Goal: Task Accomplishment & Management: Complete application form

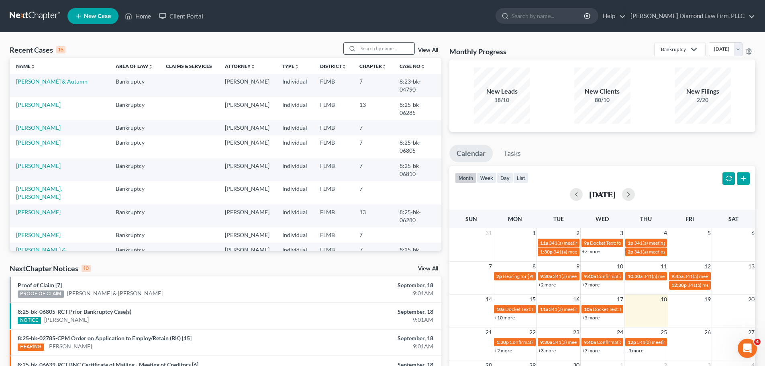
click at [368, 49] on input "search" at bounding box center [386, 49] width 56 height 12
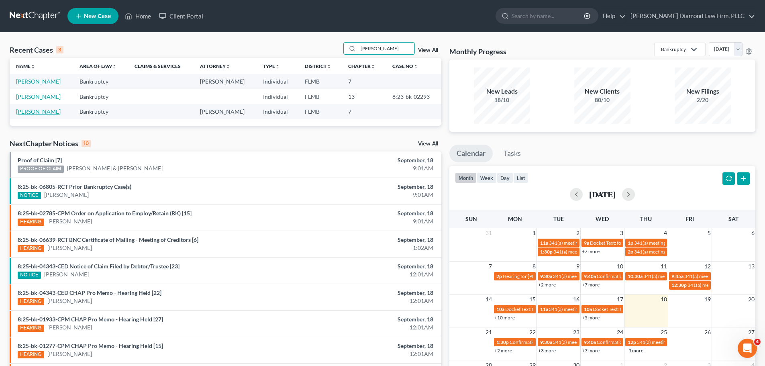
type input "[PERSON_NAME]"
click at [23, 113] on link "[PERSON_NAME]" at bounding box center [38, 111] width 45 height 7
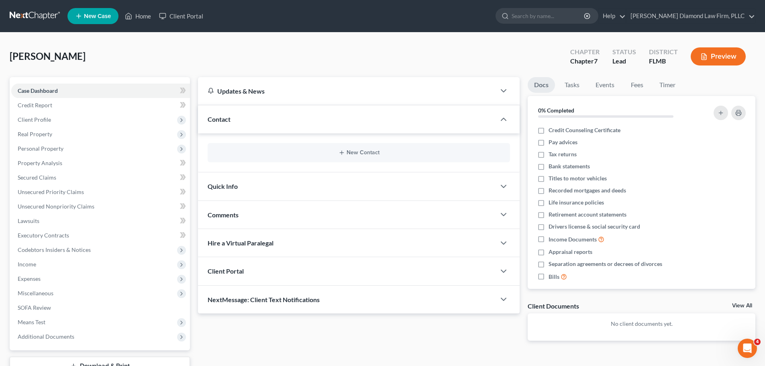
click at [306, 157] on div "New Contact" at bounding box center [359, 152] width 302 height 19
click at [333, 152] on button "New Contact" at bounding box center [358, 152] width 289 height 6
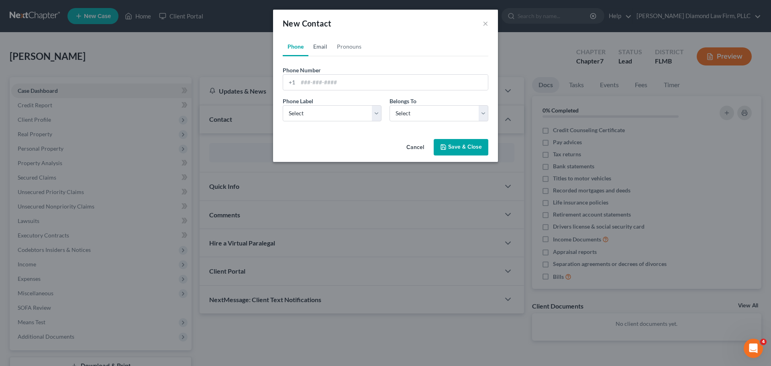
click at [315, 42] on link "Email" at bounding box center [320, 46] width 24 height 19
click at [331, 84] on input "email" at bounding box center [393, 82] width 190 height 15
paste input "[EMAIL_ADDRESS][DOMAIN_NAME]"
type input "[EMAIL_ADDRESS][DOMAIN_NAME]"
click at [300, 49] on link "Phone" at bounding box center [296, 46] width 26 height 19
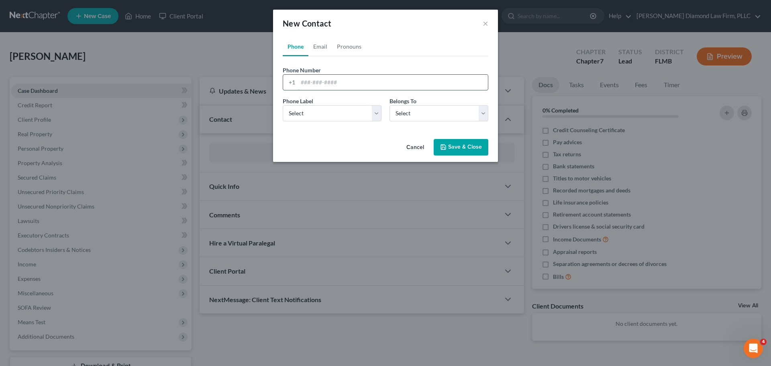
click at [359, 89] on input "tel" at bounding box center [393, 82] width 190 height 15
paste input "[PHONE_NUMBER]"
drag, startPoint x: 308, startPoint y: 83, endPoint x: 322, endPoint y: 84, distance: 13.7
click at [311, 84] on input "[PHONE_NUMBER]" at bounding box center [393, 82] width 190 height 15
type input "6154918225"
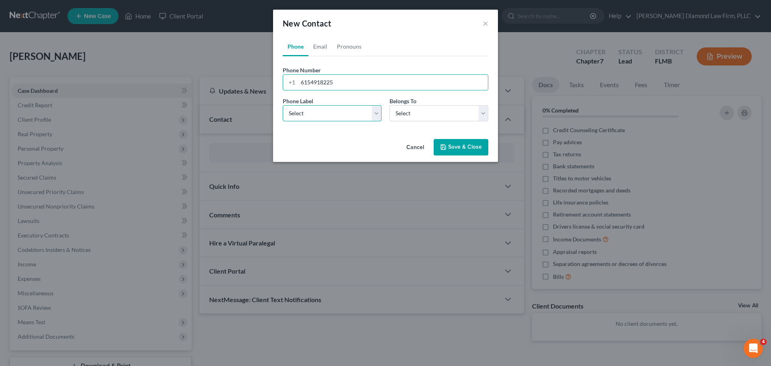
click at [335, 105] on select "Select Mobile Home Work Other" at bounding box center [332, 113] width 99 height 16
select select "0"
click at [283, 105] on select "Select Mobile Home Work Other" at bounding box center [332, 113] width 99 height 16
click at [402, 116] on select "Select Client Other" at bounding box center [438, 113] width 99 height 16
select select "0"
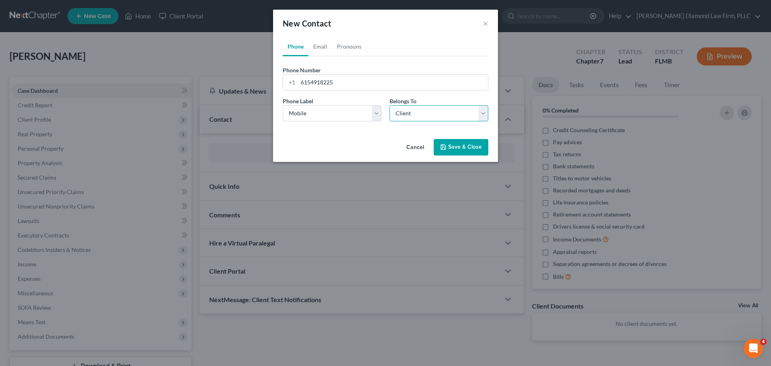
click at [389, 105] on select "Select Client Other" at bounding box center [438, 113] width 99 height 16
select select "0"
click at [455, 145] on button "Save & Close" at bounding box center [461, 147] width 55 height 17
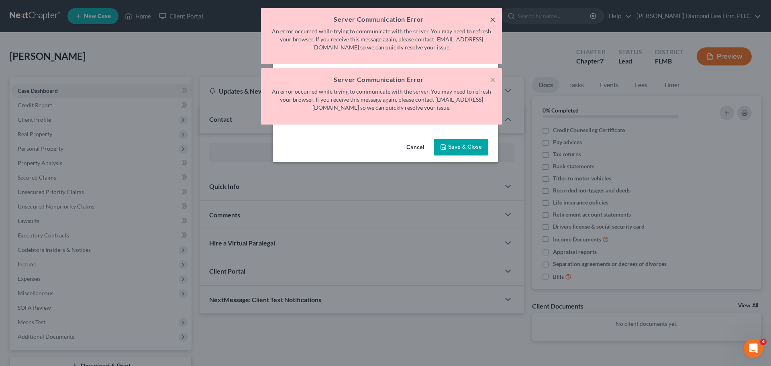
click at [491, 14] on button "×" at bounding box center [493, 19] width 6 height 10
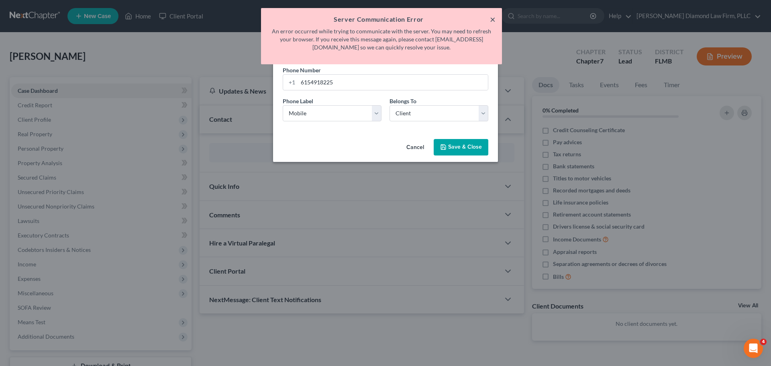
click at [491, 14] on button "×" at bounding box center [493, 19] width 6 height 10
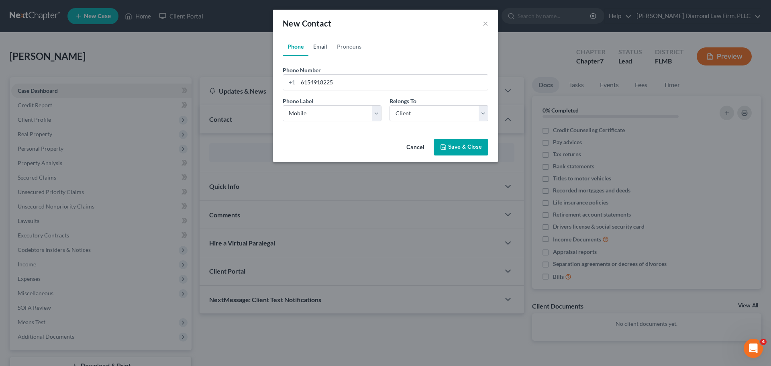
click at [320, 55] on link "Email" at bounding box center [320, 46] width 24 height 19
click at [293, 52] on link "Phone" at bounding box center [296, 46] width 26 height 19
click at [319, 48] on link "Email" at bounding box center [320, 46] width 24 height 19
click at [300, 47] on link "Phone" at bounding box center [296, 46] width 26 height 19
click at [315, 51] on link "Email" at bounding box center [320, 46] width 24 height 19
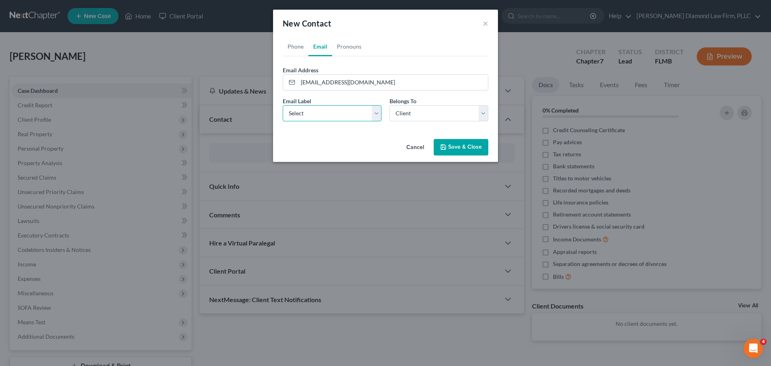
click at [317, 111] on select "Select Home Work Other" at bounding box center [332, 113] width 99 height 16
select select "0"
click at [283, 105] on select "Select Home Work Other" at bounding box center [332, 113] width 99 height 16
click at [448, 147] on button "Save & Close" at bounding box center [461, 147] width 55 height 17
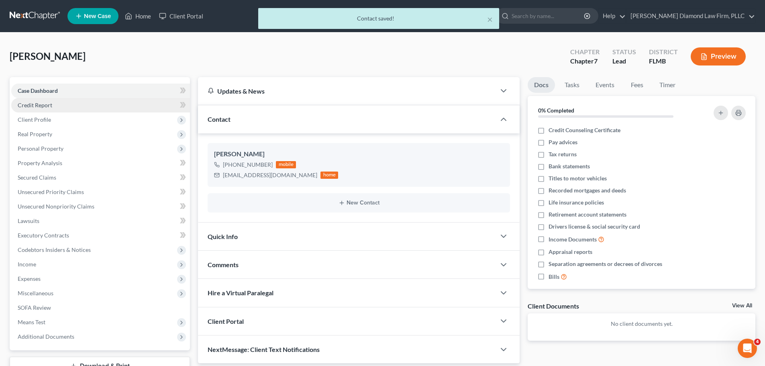
click at [53, 105] on link "Credit Report" at bounding box center [100, 105] width 179 height 14
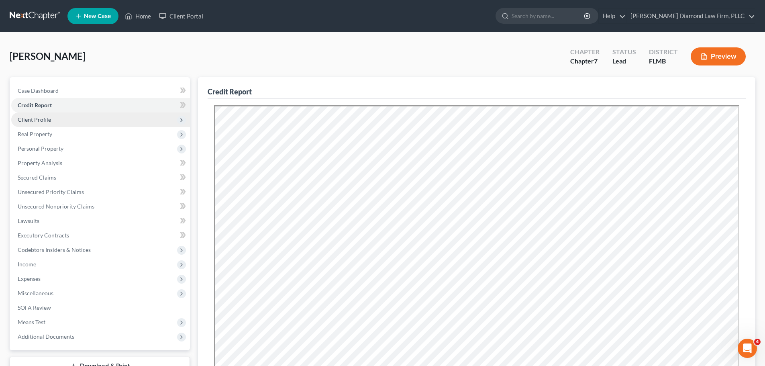
click at [58, 122] on span "Client Profile" at bounding box center [100, 119] width 179 height 14
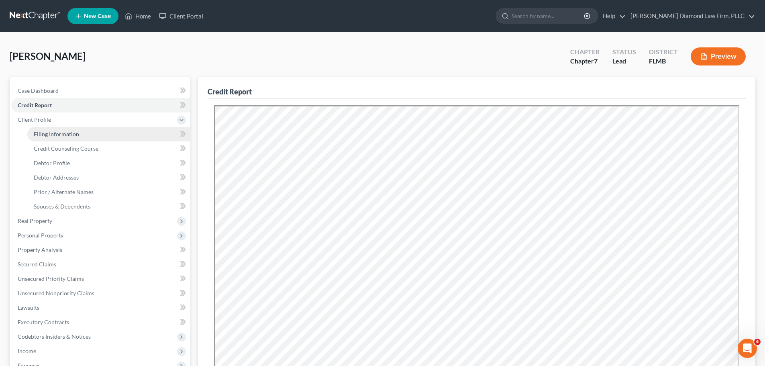
click at [57, 135] on span "Filing Information" at bounding box center [56, 133] width 45 height 7
select select "1"
select select "0"
select select "9"
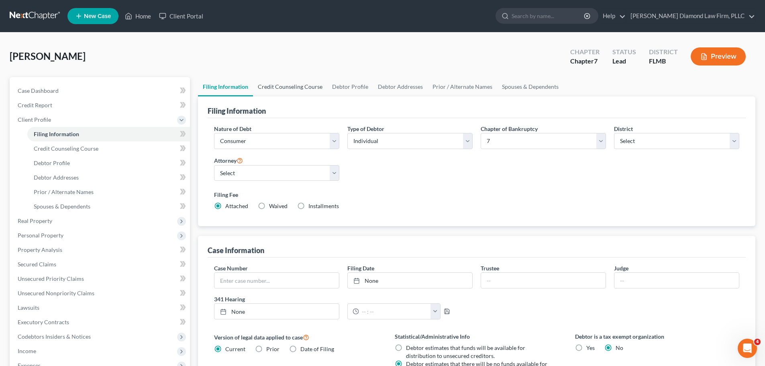
click at [297, 90] on link "Credit Counseling Course" at bounding box center [290, 86] width 74 height 19
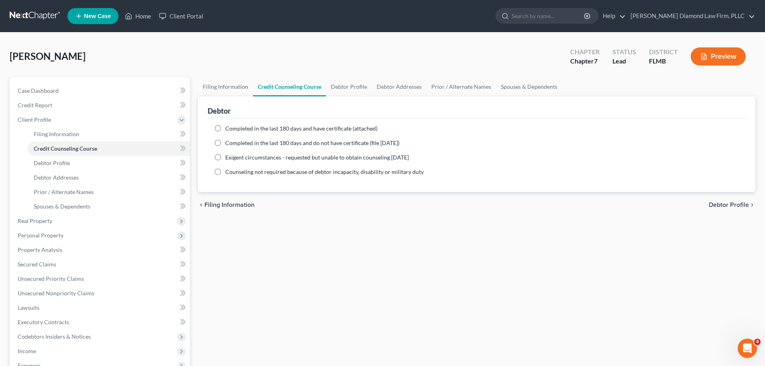
click at [21, 23] on link at bounding box center [35, 16] width 51 height 14
